Goal: Communication & Community: Answer question/provide support

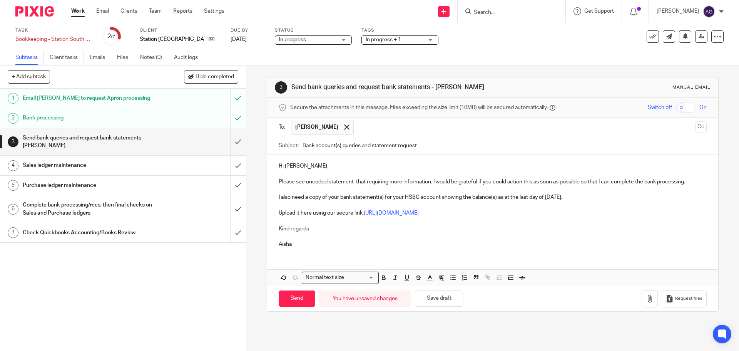
click at [302, 182] on p "Please see uncoded statement that requiring more information. I would be gratef…" at bounding box center [493, 182] width 428 height 8
click at [364, 182] on p "Please see the uncoded statement that requiring more information. I would be gr…" at bounding box center [493, 182] width 428 height 8
click at [372, 180] on p "Please see the uncoded statement that requiring more information. I would be gr…" at bounding box center [493, 182] width 428 height 8
click at [370, 181] on p "Please see the uncoded statement thatis requiring more information. I would be …" at bounding box center [493, 182] width 428 height 8
click at [577, 201] on p "I also need a copy of your bank statement(s) for your HSBC account showing the …" at bounding box center [493, 197] width 428 height 8
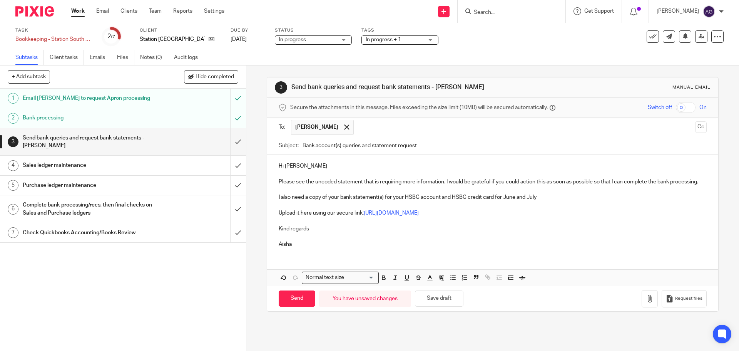
click at [555, 193] on p at bounding box center [493, 190] width 428 height 8
click at [283, 306] on input "Send" at bounding box center [297, 298] width 37 height 17
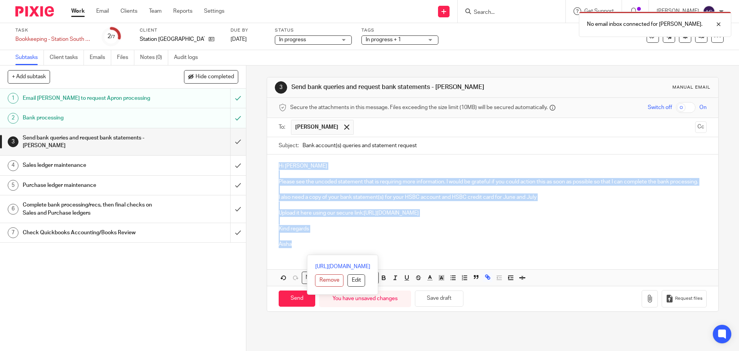
drag, startPoint x: 326, startPoint y: 255, endPoint x: 266, endPoint y: 164, distance: 108.4
click at [267, 164] on div "Hi Abigail Please see the uncoded statement that is requiring more information.…" at bounding box center [492, 203] width 451 height 99
copy div "Hi [PERSON_NAME] Please see the uncoded statement that is requiring more inform…"
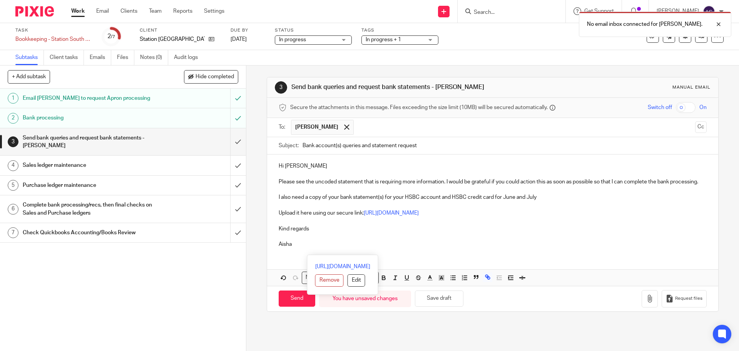
click at [609, 46] on div "Task Bookkeeping - Station South CIC - Quickbooks Save Bookkeeping - Station So…" at bounding box center [369, 36] width 739 height 27
click at [721, 7] on div "[PERSON_NAME]" at bounding box center [690, 11] width 67 height 12
click at [708, 41] on span "Email integration" at bounding box center [700, 41] width 40 height 5
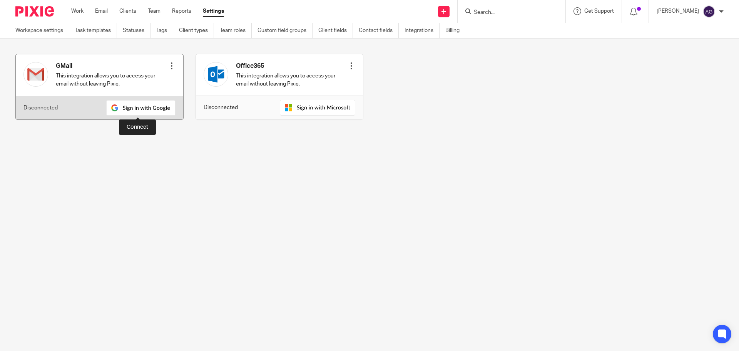
click at [115, 106] on img at bounding box center [140, 107] width 69 height 15
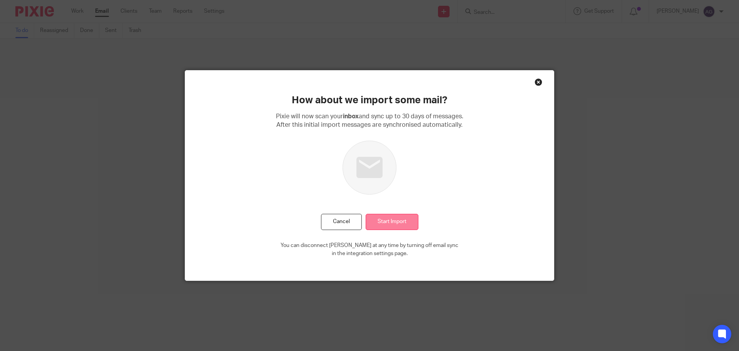
click at [382, 221] on input "Start Import" at bounding box center [392, 222] width 53 height 17
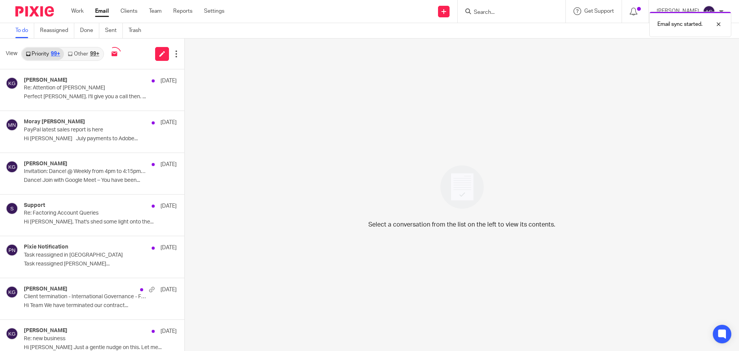
click at [41, 12] on img at bounding box center [34, 11] width 39 height 10
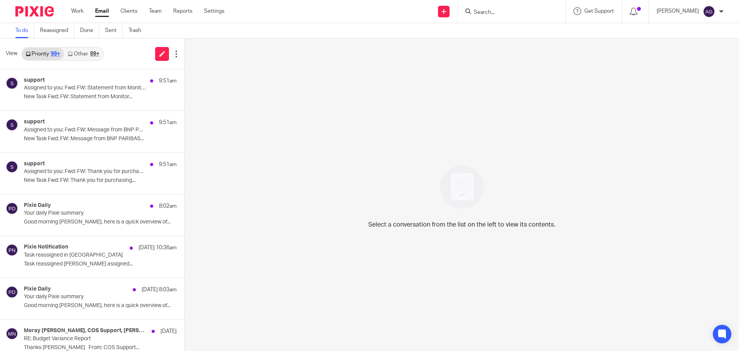
click at [34, 13] on img at bounding box center [34, 11] width 39 height 10
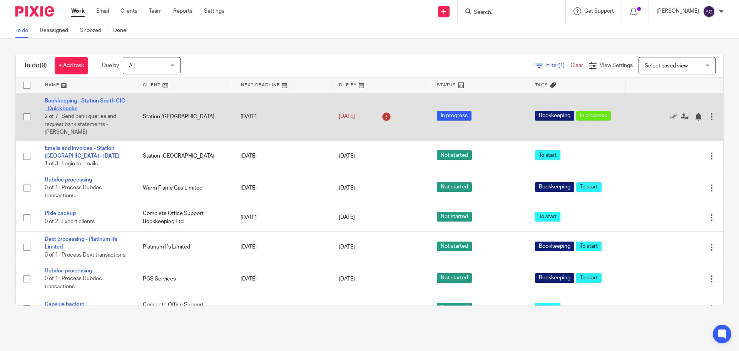
click at [90, 100] on link "Bookkeeping - Station South CIC - Quickbooks" at bounding box center [85, 104] width 80 height 13
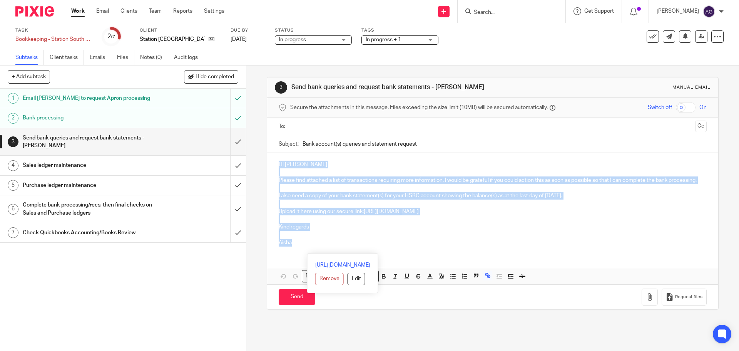
drag, startPoint x: 396, startPoint y: 261, endPoint x: 252, endPoint y: 141, distance: 186.8
click at [252, 141] on div "3 Send bank queries and request bank statements - [PERSON_NAME] Manual email Se…" at bounding box center [492, 207] width 493 height 285
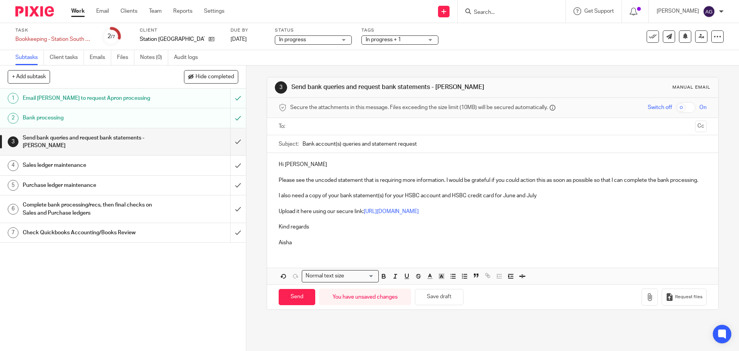
click at [341, 125] on input "text" at bounding box center [492, 126] width 399 height 9
click at [448, 248] on p "Aisha" at bounding box center [493, 244] width 428 height 8
click at [290, 307] on input "Send" at bounding box center [297, 298] width 37 height 17
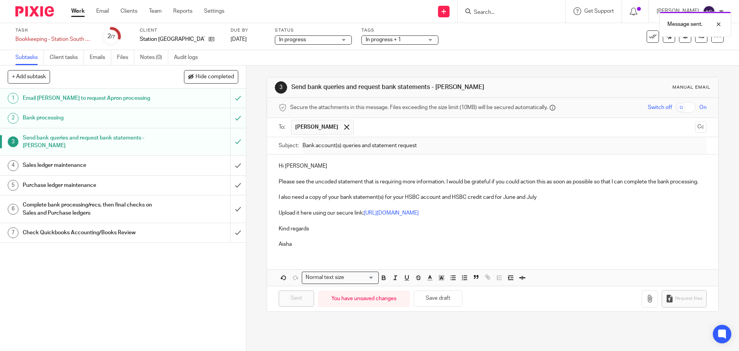
type input "Sent"
click at [35, 13] on img at bounding box center [34, 11] width 39 height 10
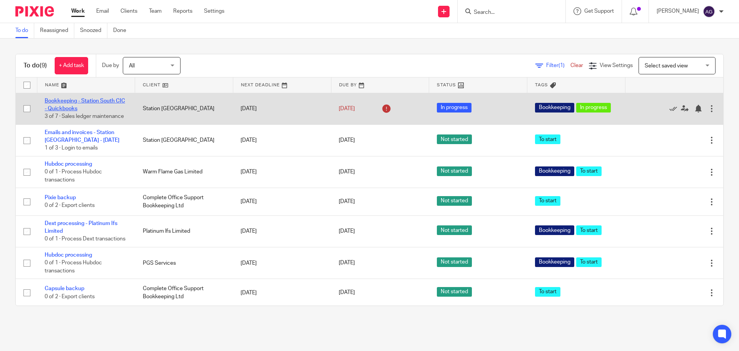
click at [69, 101] on link "Bookkeeping - Station South CIC - Quickbooks" at bounding box center [85, 104] width 80 height 13
